Goal: Navigation & Orientation: Find specific page/section

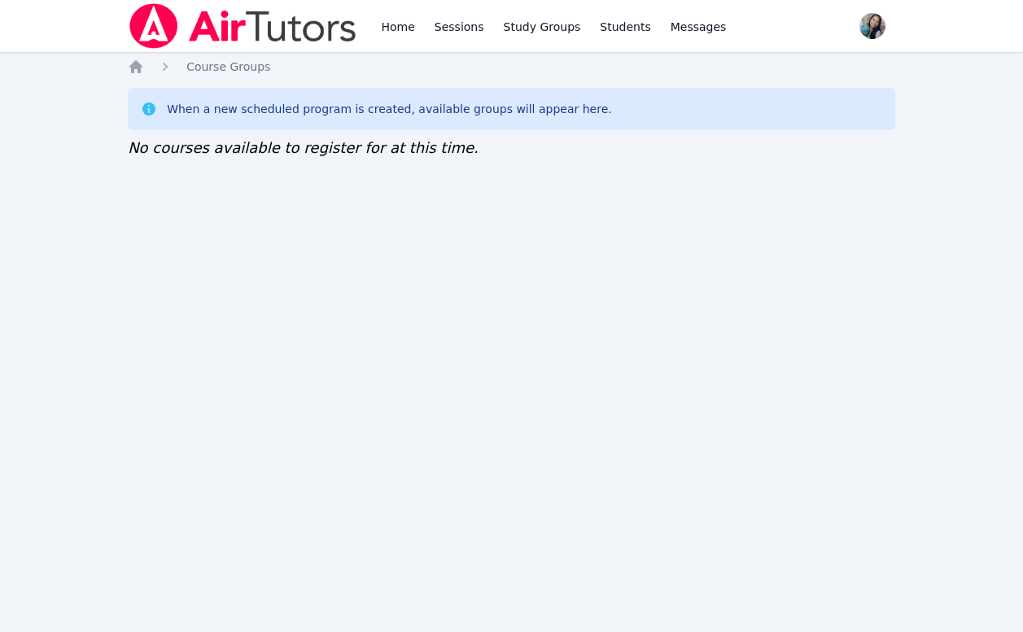
drag, startPoint x: 229, startPoint y: 222, endPoint x: 244, endPoint y: 111, distance: 111.6
click at [229, 222] on div "Home Sessions Study Groups Students Messages Open user menu Sokha Lee Open main…" at bounding box center [511, 316] width 1023 height 632
click at [203, 202] on div "Home Sessions Study Groups Students Messages Open user menu [PERSON_NAME] Open …" at bounding box center [511, 316] width 1023 height 632
click at [260, 358] on div "Home Sessions Study Groups Students Messages Open user menu [PERSON_NAME] Open …" at bounding box center [511, 316] width 1023 height 632
